Goal: Task Accomplishment & Management: Manage account settings

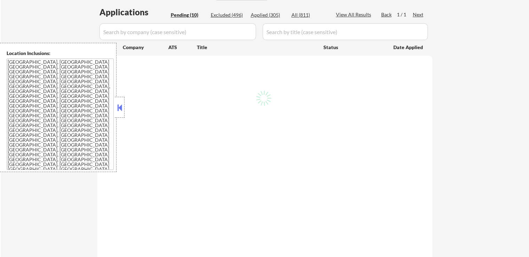
select select ""pending""
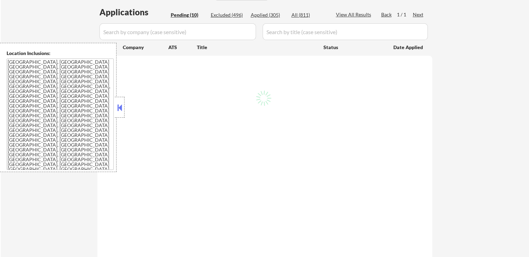
select select ""pending""
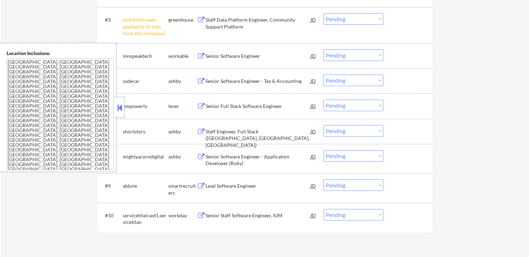
scroll to position [278, 0]
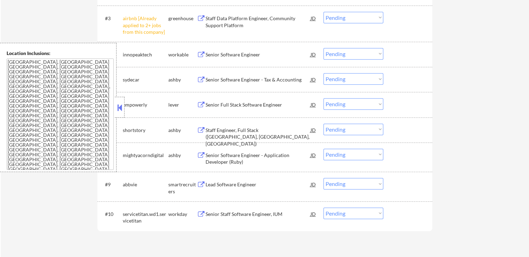
click at [354, 18] on select "Choose an option... Pending Applied Excluded (Questions) Excluded (Expired) Exc…" at bounding box center [354, 17] width 60 height 11
click at [324, 12] on select "Choose an option... Pending Applied Excluded (Questions) Excluded (Expired) Exc…" at bounding box center [354, 17] width 60 height 11
select select ""pending""
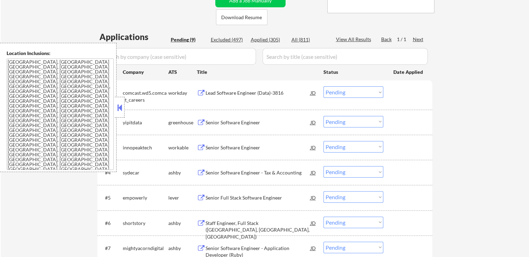
scroll to position [104, 0]
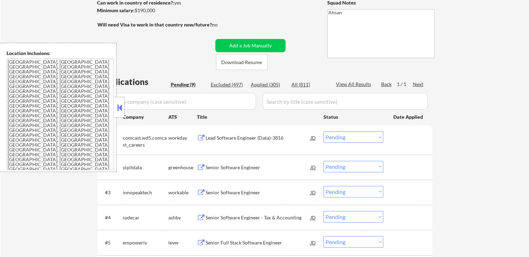
click at [199, 137] on button at bounding box center [201, 138] width 9 height 7
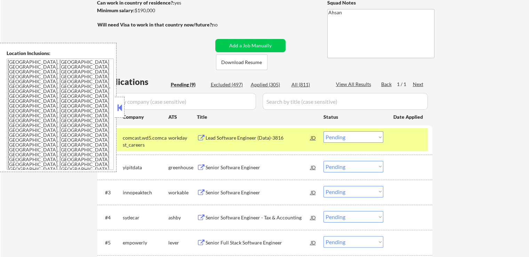
click at [359, 141] on select "Choose an option... Pending Applied Excluded (Questions) Excluded (Expired) Exc…" at bounding box center [354, 136] width 60 height 11
click at [324, 131] on select "Choose an option... Pending Applied Excluded (Questions) Excluded (Expired) Exc…" at bounding box center [354, 136] width 60 height 11
click at [198, 169] on button at bounding box center [201, 167] width 9 height 7
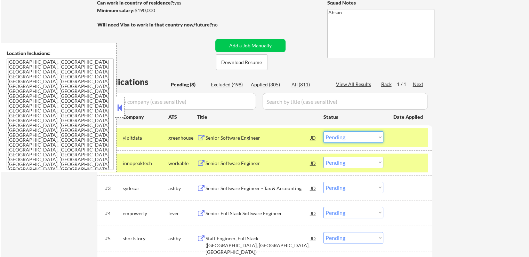
click at [349, 140] on select "Choose an option... Pending Applied Excluded (Questions) Excluded (Expired) Exc…" at bounding box center [354, 136] width 60 height 11
click at [324, 131] on select "Choose an option... Pending Applied Excluded (Questions) Excluded (Expired) Exc…" at bounding box center [354, 136] width 60 height 11
click at [200, 161] on button at bounding box center [201, 163] width 9 height 7
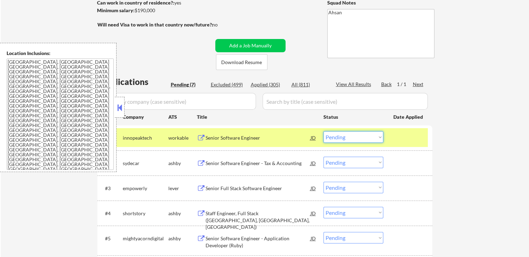
click at [341, 138] on select "Choose an option... Pending Applied Excluded (Questions) Excluded (Expired) Exc…" at bounding box center [354, 136] width 60 height 11
click at [324, 131] on select "Choose an option... Pending Applied Excluded (Questions) Excluded (Expired) Exc…" at bounding box center [354, 136] width 60 height 11
click at [203, 160] on button at bounding box center [201, 163] width 9 height 7
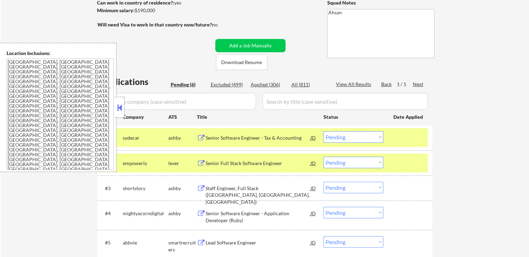
click at [347, 135] on select "Choose an option... Pending Applied Excluded (Questions) Excluded (Expired) Exc…" at bounding box center [354, 136] width 60 height 11
click at [324, 131] on select "Choose an option... Pending Applied Excluded (Questions) Excluded (Expired) Exc…" at bounding box center [354, 136] width 60 height 11
click at [199, 166] on button at bounding box center [201, 163] width 9 height 7
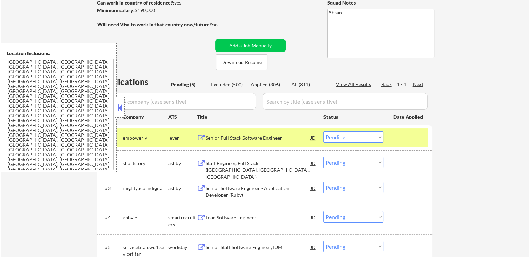
click at [355, 141] on select "Choose an option... Pending Applied Excluded (Questions) Excluded (Expired) Exc…" at bounding box center [354, 136] width 60 height 11
click at [324, 131] on select "Choose an option... Pending Applied Excluded (Questions) Excluded (Expired) Exc…" at bounding box center [354, 136] width 60 height 11
click at [204, 164] on button at bounding box center [201, 163] width 9 height 7
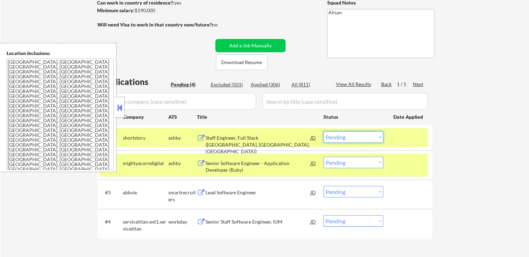
click at [363, 137] on select "Choose an option... Pending Applied Excluded (Questions) Excluded (Expired) Exc…" at bounding box center [354, 136] width 60 height 11
click at [324, 131] on select "Choose an option... Pending Applied Excluded (Questions) Excluded (Expired) Exc…" at bounding box center [354, 136] width 60 height 11
click at [200, 157] on div "Senior Software Engineer - Application Developer (Ruby) JD" at bounding box center [257, 165] width 120 height 17
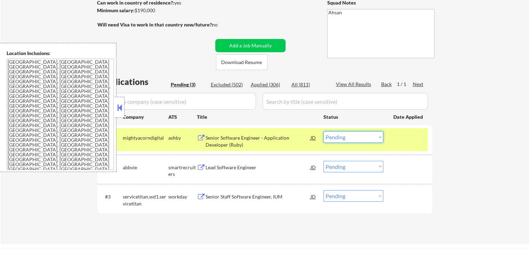
click at [356, 139] on select "Choose an option... Pending Applied Excluded (Questions) Excluded (Expired) Exc…" at bounding box center [354, 136] width 60 height 11
click at [324, 131] on select "Choose an option... Pending Applied Excluded (Questions) Excluded (Expired) Exc…" at bounding box center [354, 136] width 60 height 11
click at [200, 166] on button at bounding box center [201, 167] width 9 height 7
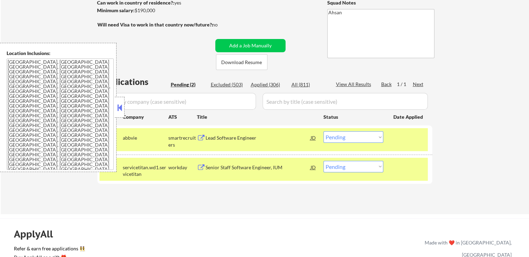
click at [247, 140] on div "Lead Software Engineer" at bounding box center [258, 137] width 105 height 7
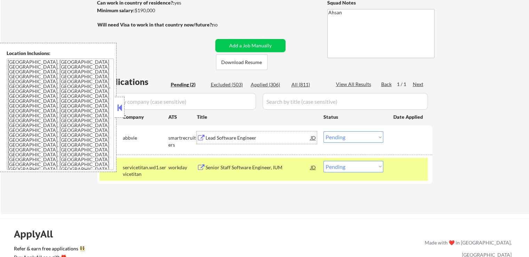
click at [356, 137] on select "Choose an option... Pending Applied Excluded (Questions) Excluded (Expired) Exc…" at bounding box center [354, 136] width 60 height 11
click at [324, 131] on select "Choose an option... Pending Applied Excluded (Questions) Excluded (Expired) Exc…" at bounding box center [354, 136] width 60 height 11
click at [204, 165] on button at bounding box center [201, 167] width 9 height 7
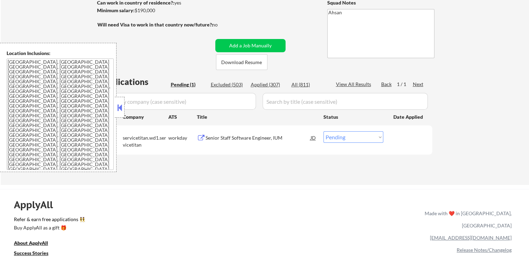
click at [344, 140] on select "Choose an option... Pending Applied Excluded (Questions) Excluded (Expired) Exc…" at bounding box center [354, 136] width 60 height 11
select select ""applied""
click at [324, 131] on select "Choose an option... Pending Applied Excluded (Questions) Excluded (Expired) Exc…" at bounding box center [354, 136] width 60 height 11
